Goal: Task Accomplishment & Management: Manage account settings

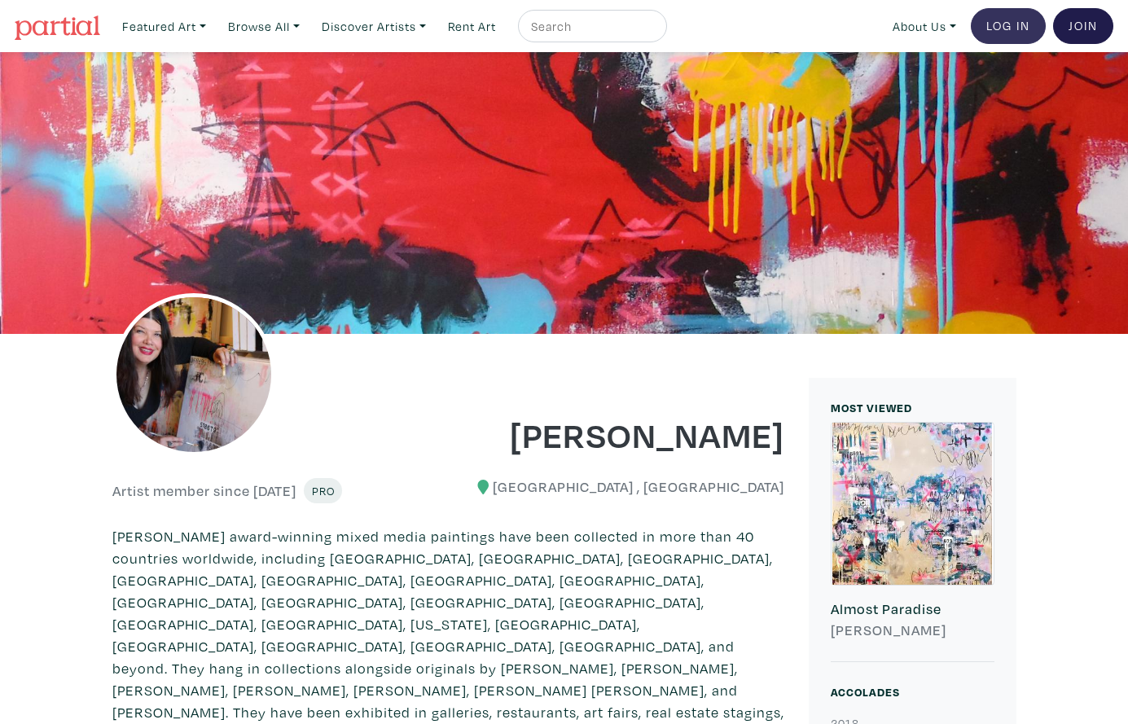
click at [1009, 24] on link "Log In" at bounding box center [1008, 26] width 75 height 36
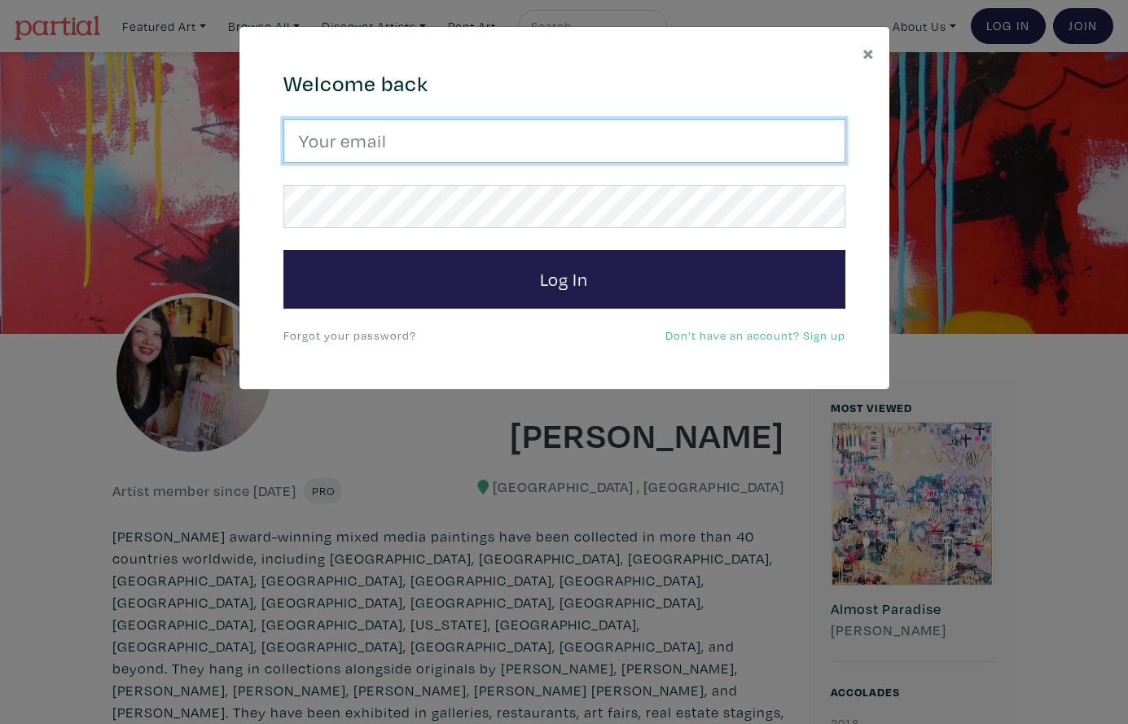
drag, startPoint x: 456, startPoint y: 137, endPoint x: 428, endPoint y: 181, distance: 52.4
type input "lorettecluzajic@gmail.com"
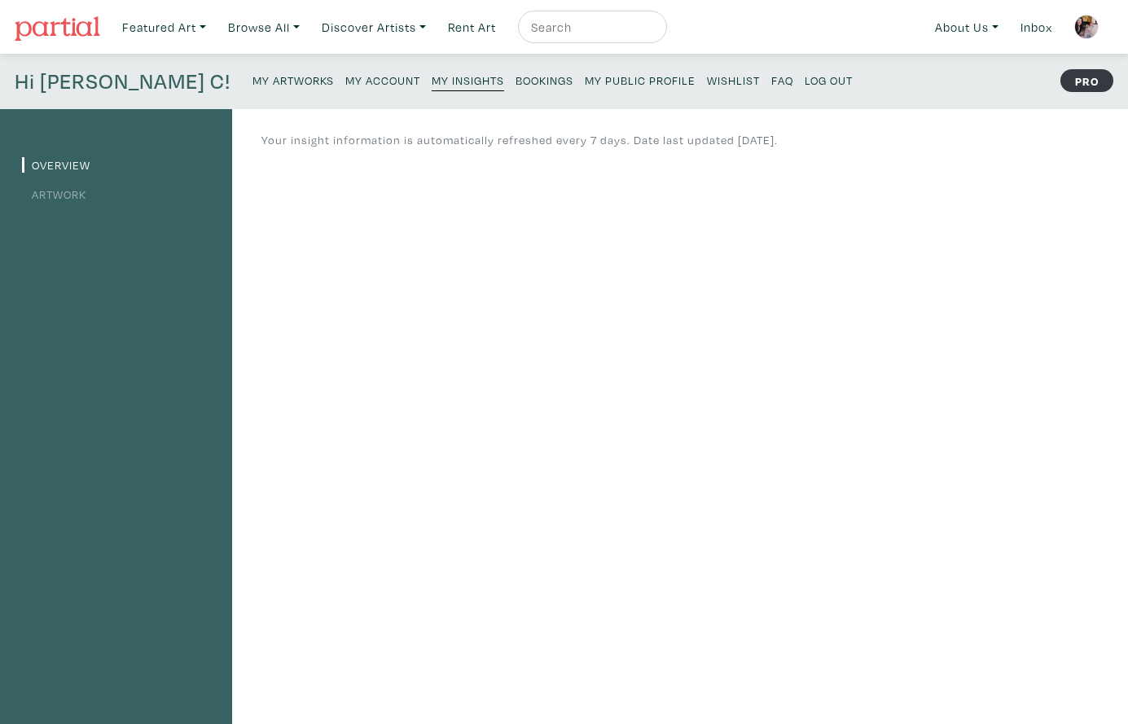
click at [253, 77] on small "My Artworks" at bounding box center [293, 80] width 81 height 15
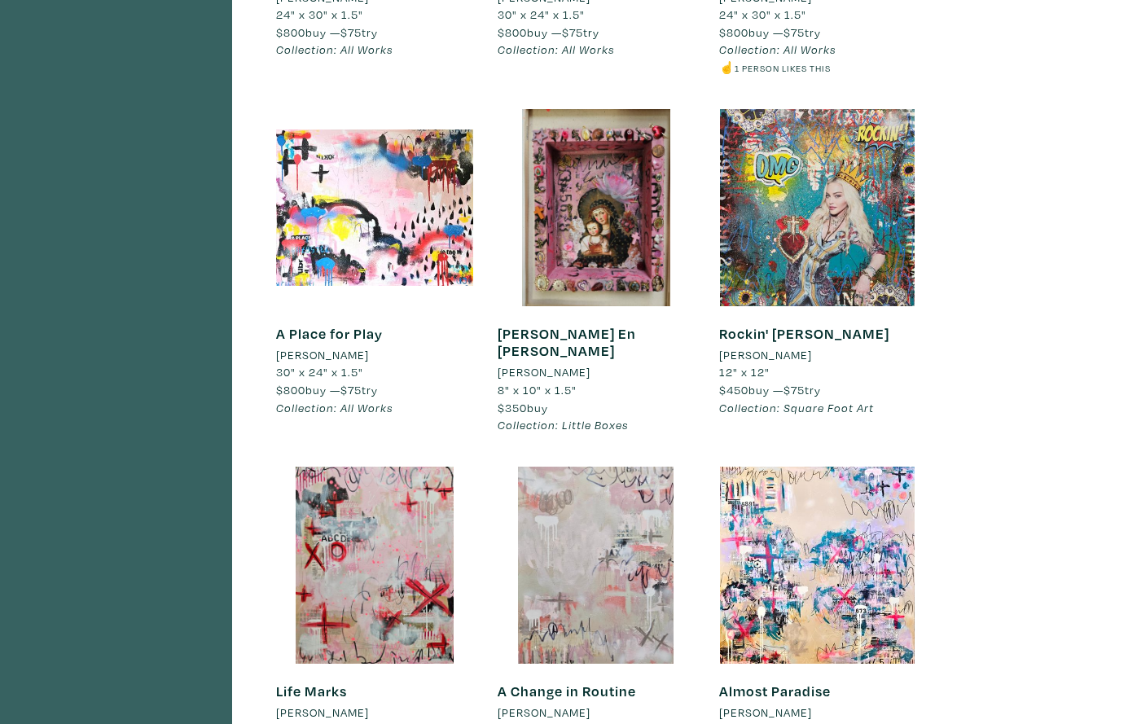
scroll to position [2875, 0]
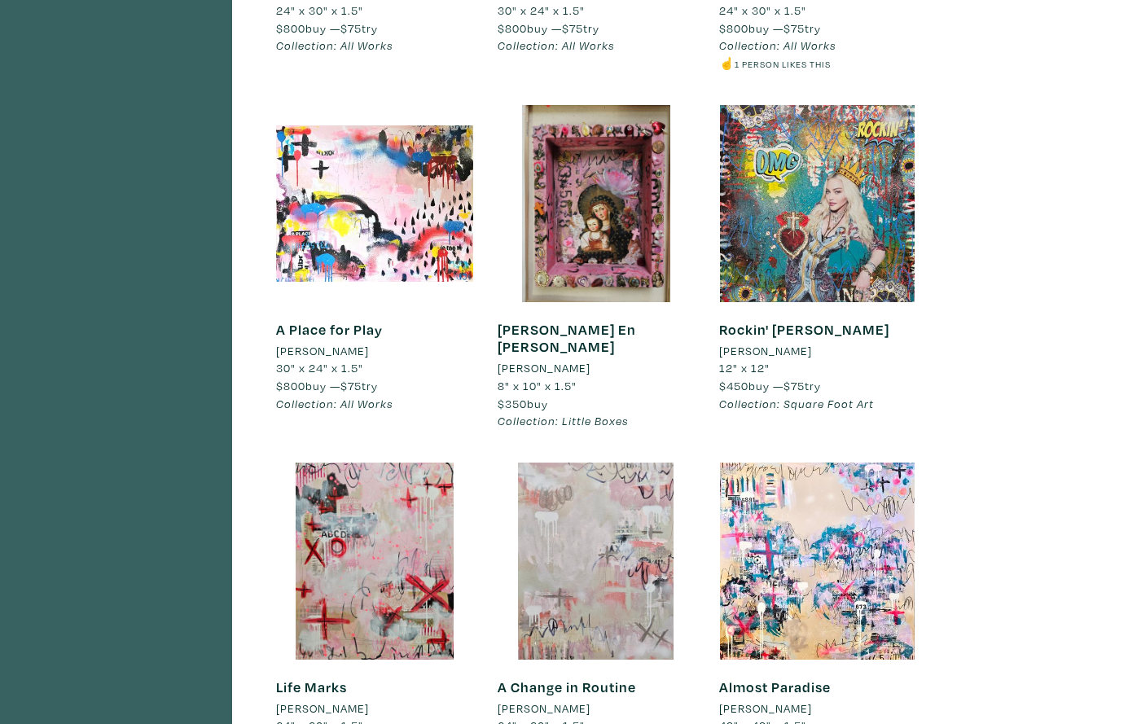
click at [349, 320] on link "A Place for Play" at bounding box center [329, 329] width 107 height 19
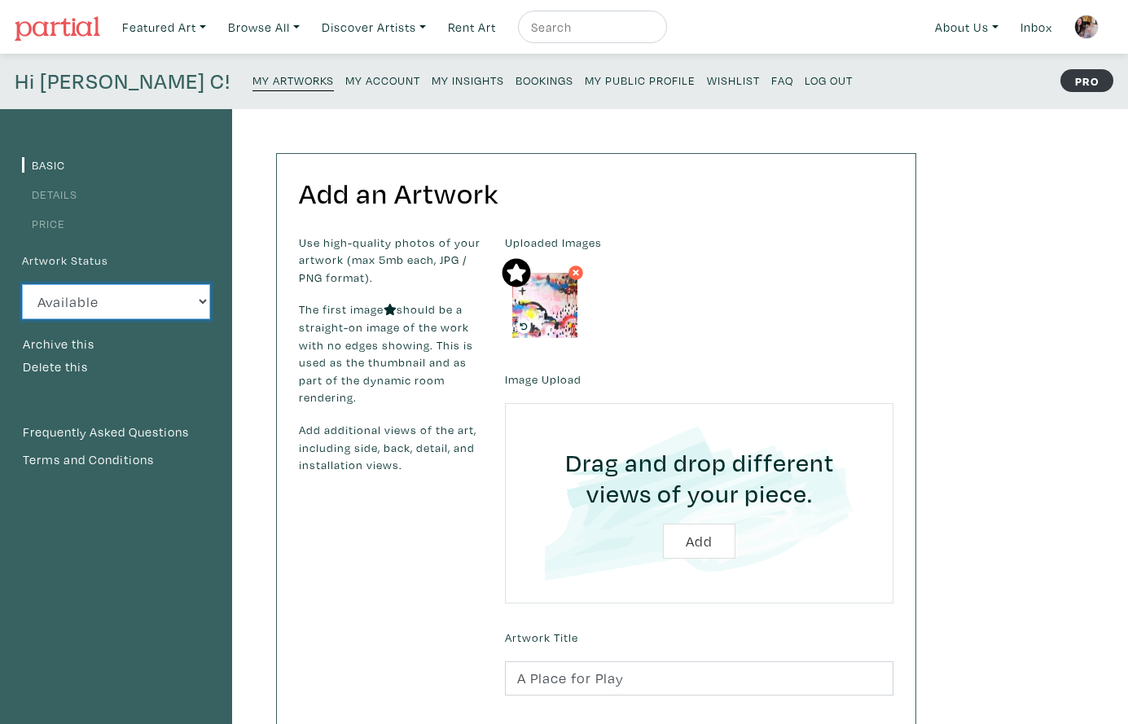
select select "0"
click at [253, 77] on small "My Artworks" at bounding box center [293, 80] width 81 height 15
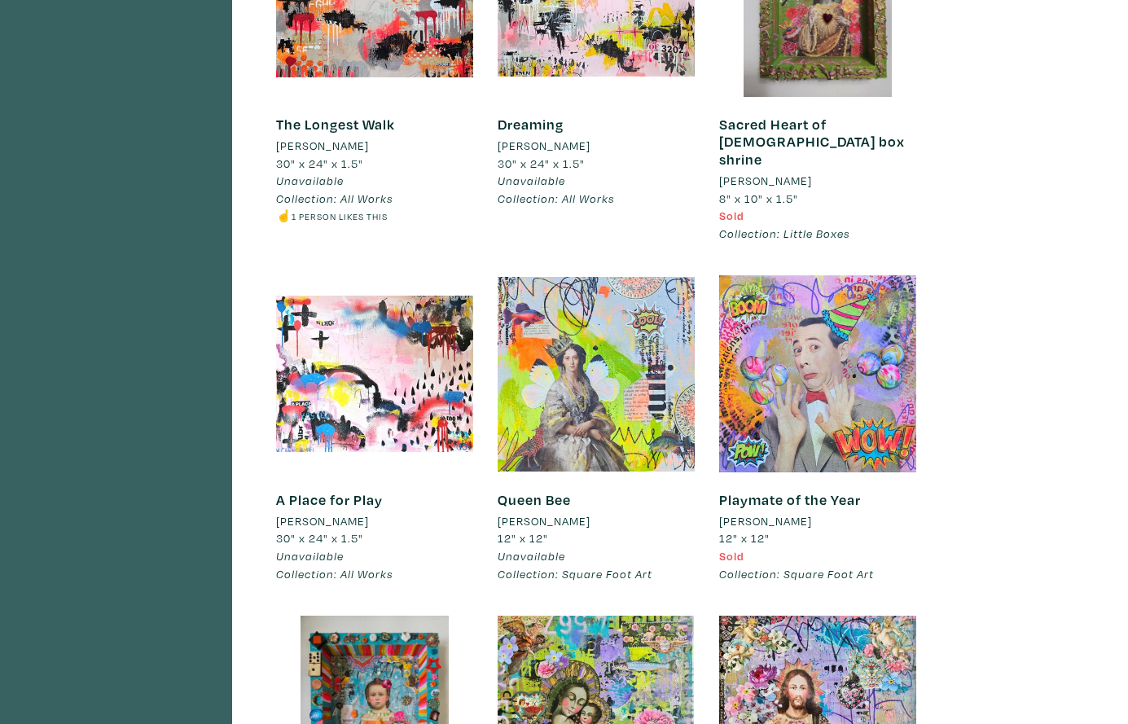
scroll to position [21048, 0]
